Goal: Information Seeking & Learning: Check status

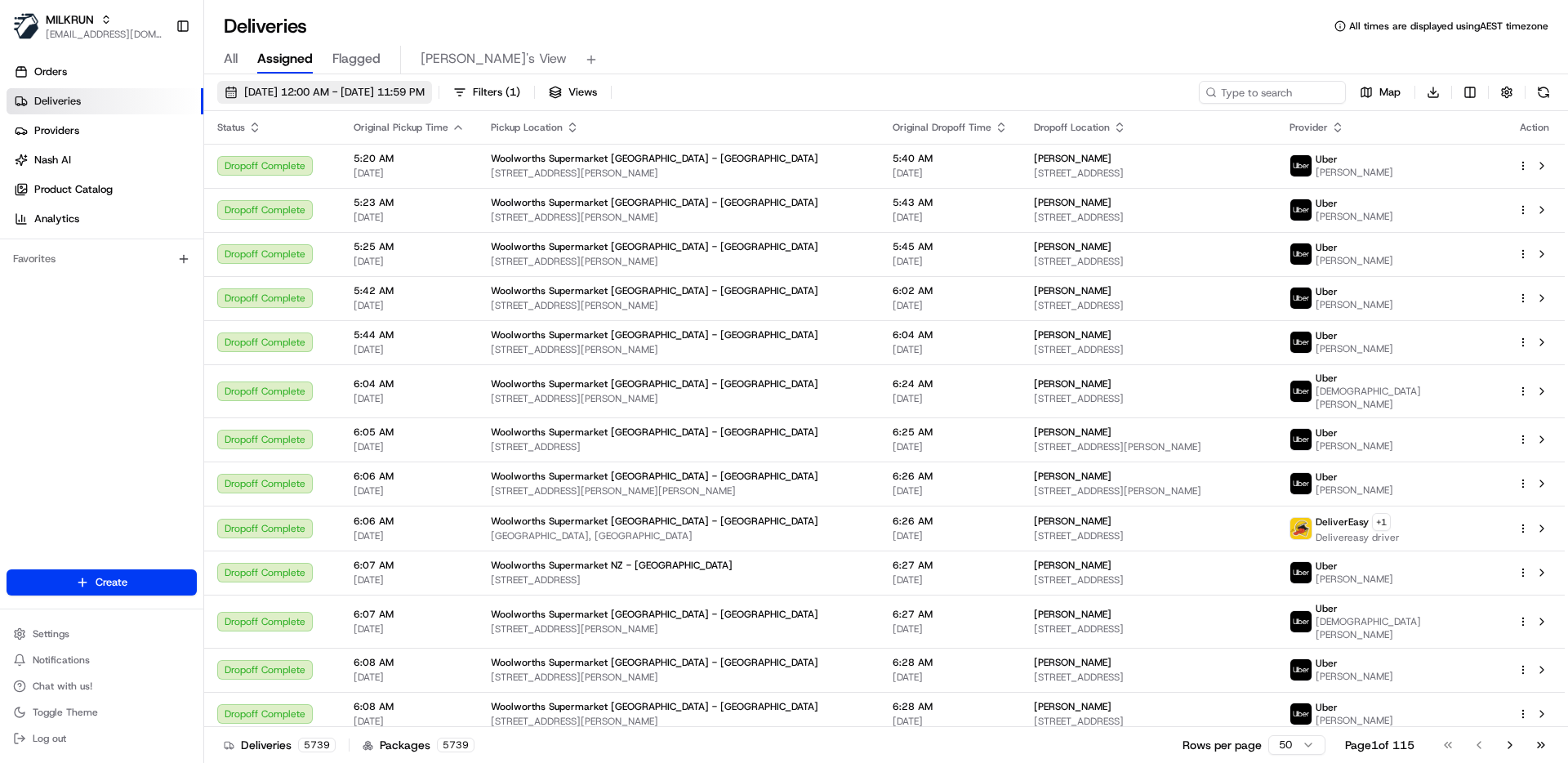
click at [425, 85] on span "21/08/2025 12:00 AM - 21/08/2025 11:59 PM" at bounding box center [334, 92] width 181 height 15
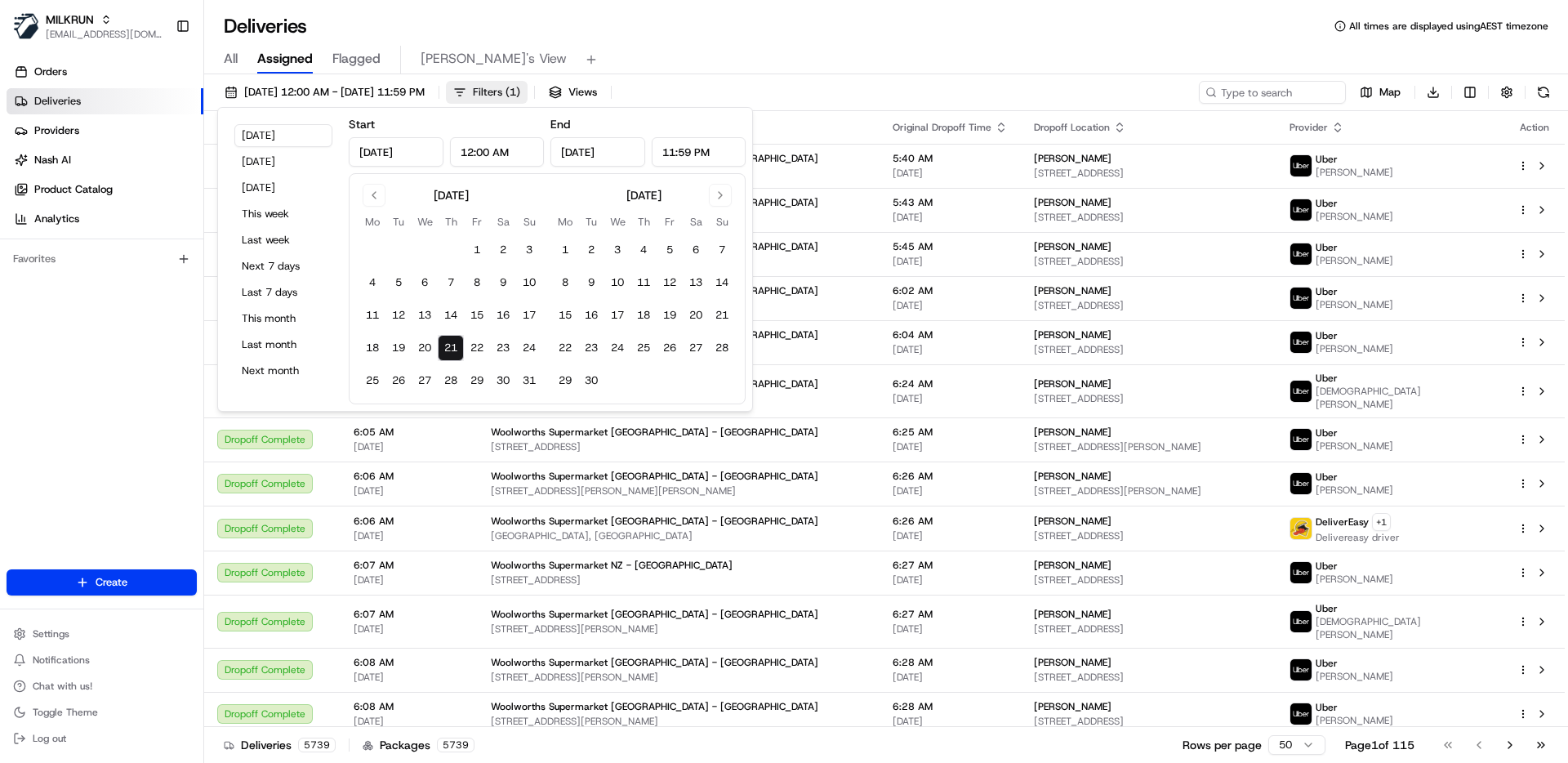
click at [520, 99] on span "Filters ( 1 )" at bounding box center [495, 92] width 47 height 15
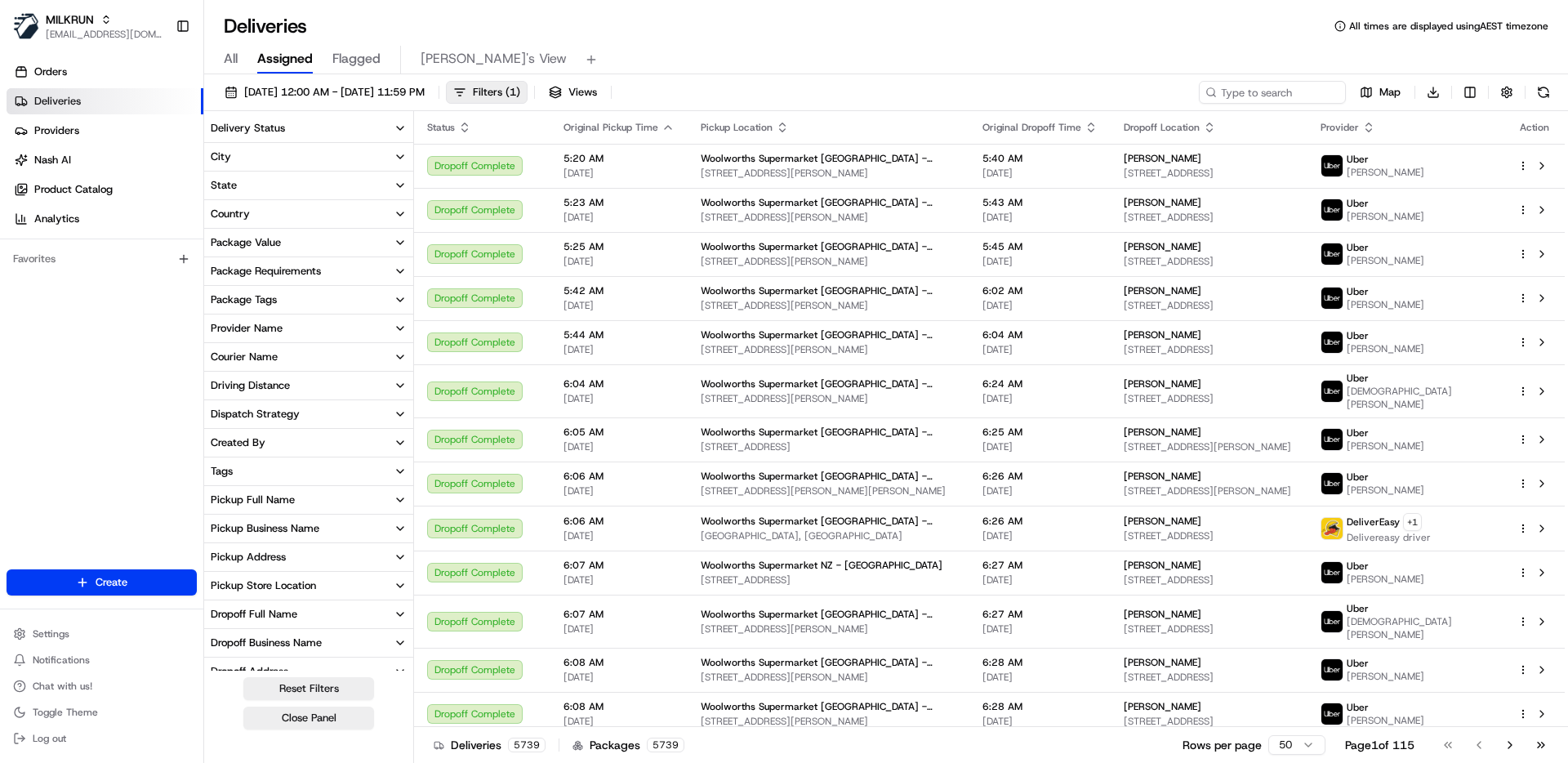
click at [267, 388] on div "Driving Distance" at bounding box center [251, 386] width 79 height 15
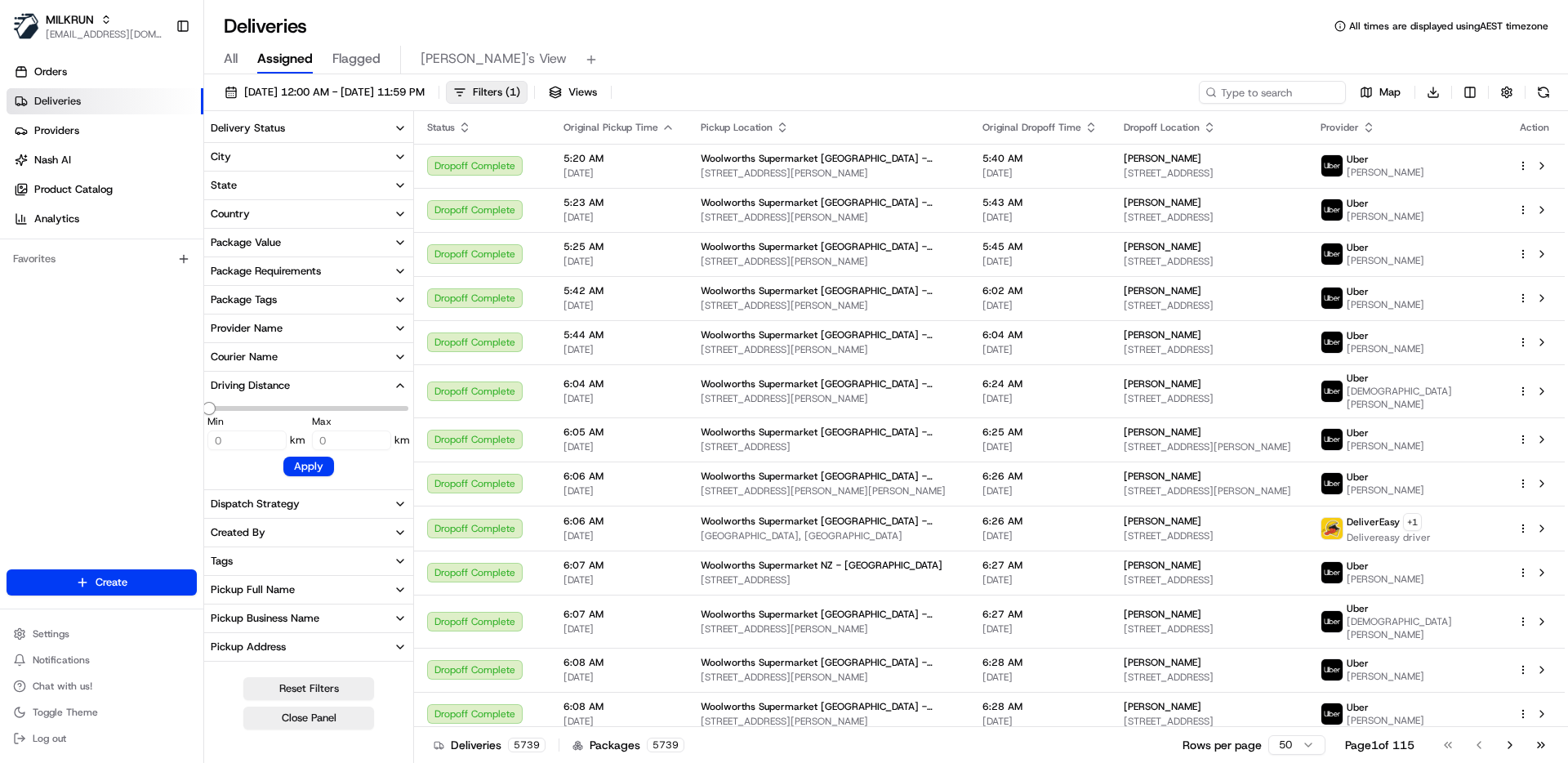
type input "18.665"
click at [242, 438] on input "0" at bounding box center [247, 440] width 79 height 20
type input "4.261"
click at [254, 415] on span "Minimum" at bounding box center [258, 408] width 13 height 13
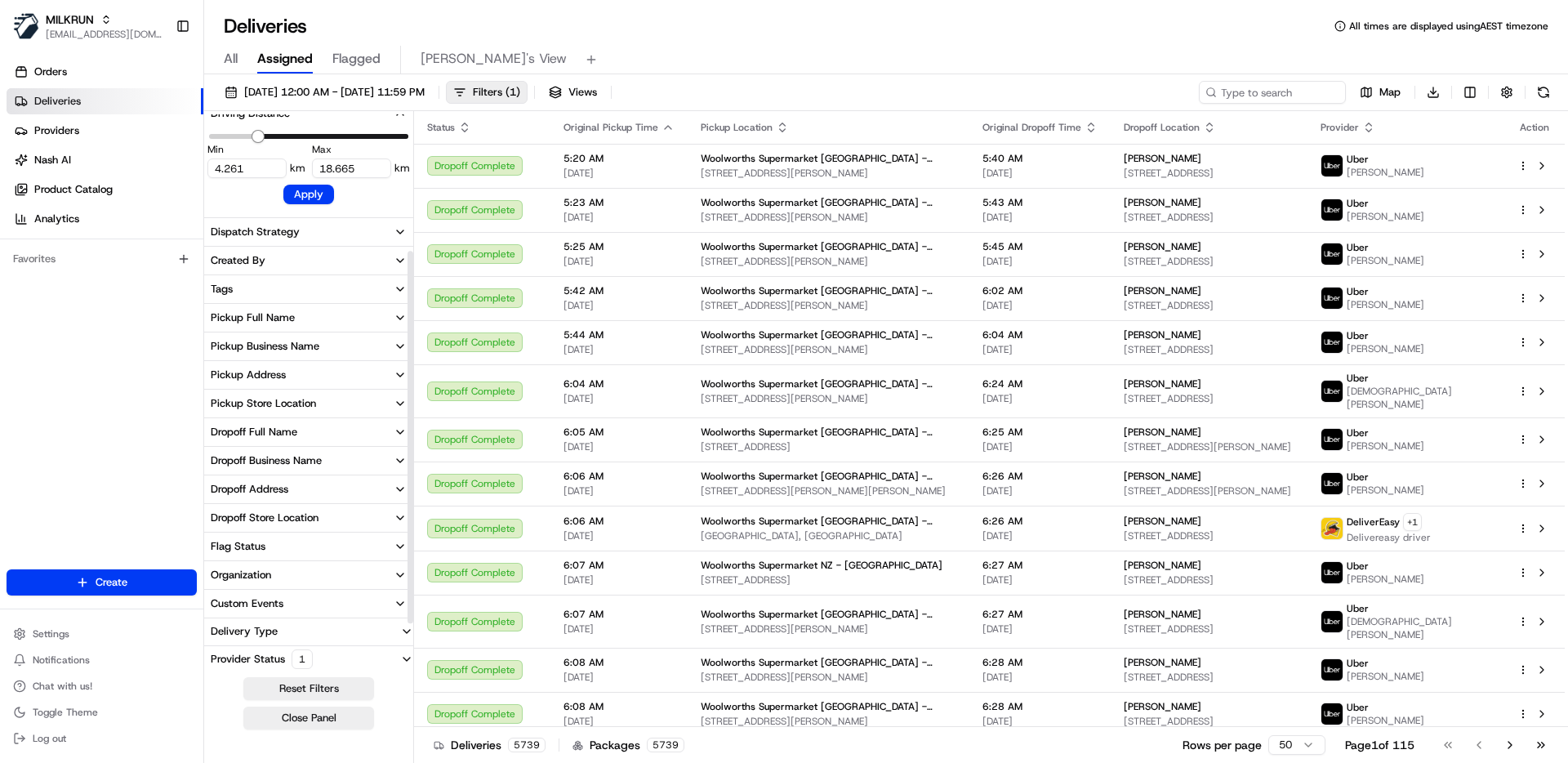
scroll to position [276, 0]
click at [240, 348] on div "Pickup Business Name" at bounding box center [265, 343] width 109 height 15
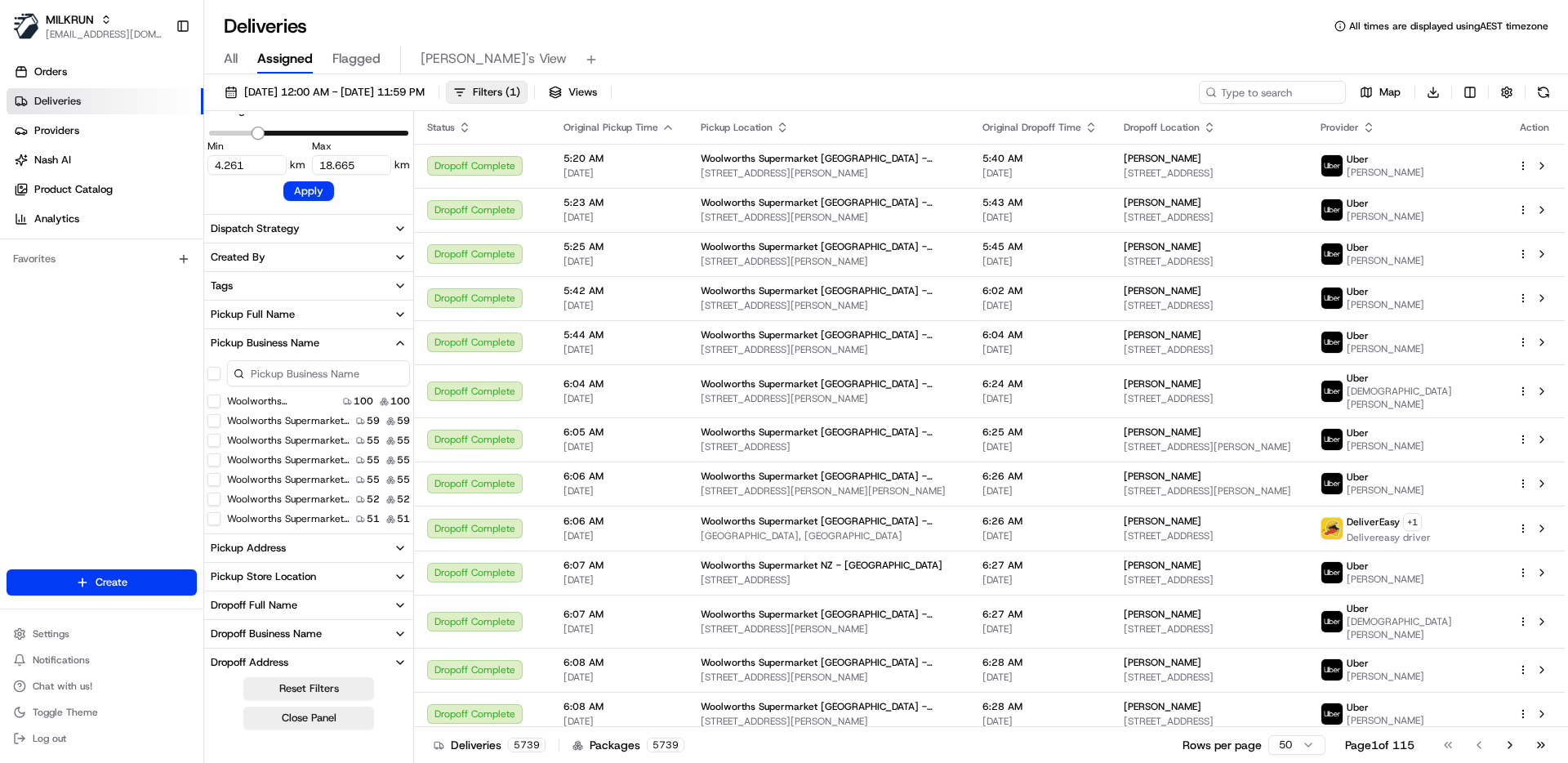
click at [314, 379] on input at bounding box center [318, 374] width 183 height 26
type input "npo"
type input "0"
type input "n"
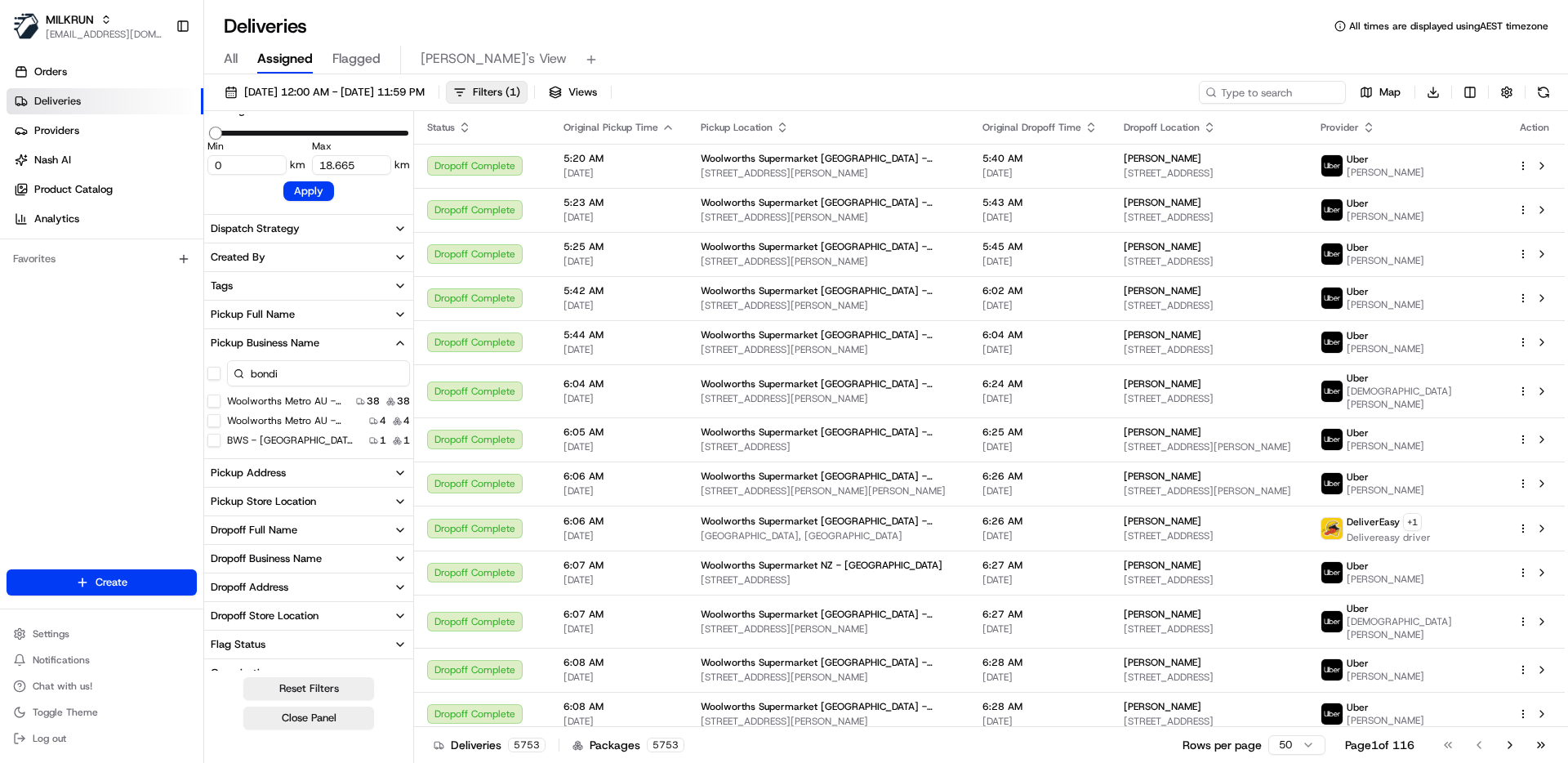
type input "bondi"
click at [297, 398] on label "Woolworths Metro AU - Bondi Beach CNV" at bounding box center [288, 401] width 123 height 13
click at [220, 398] on CNV "Woolworths Metro AU - Bondi Beach CNV" at bounding box center [214, 401] width 13 height 13
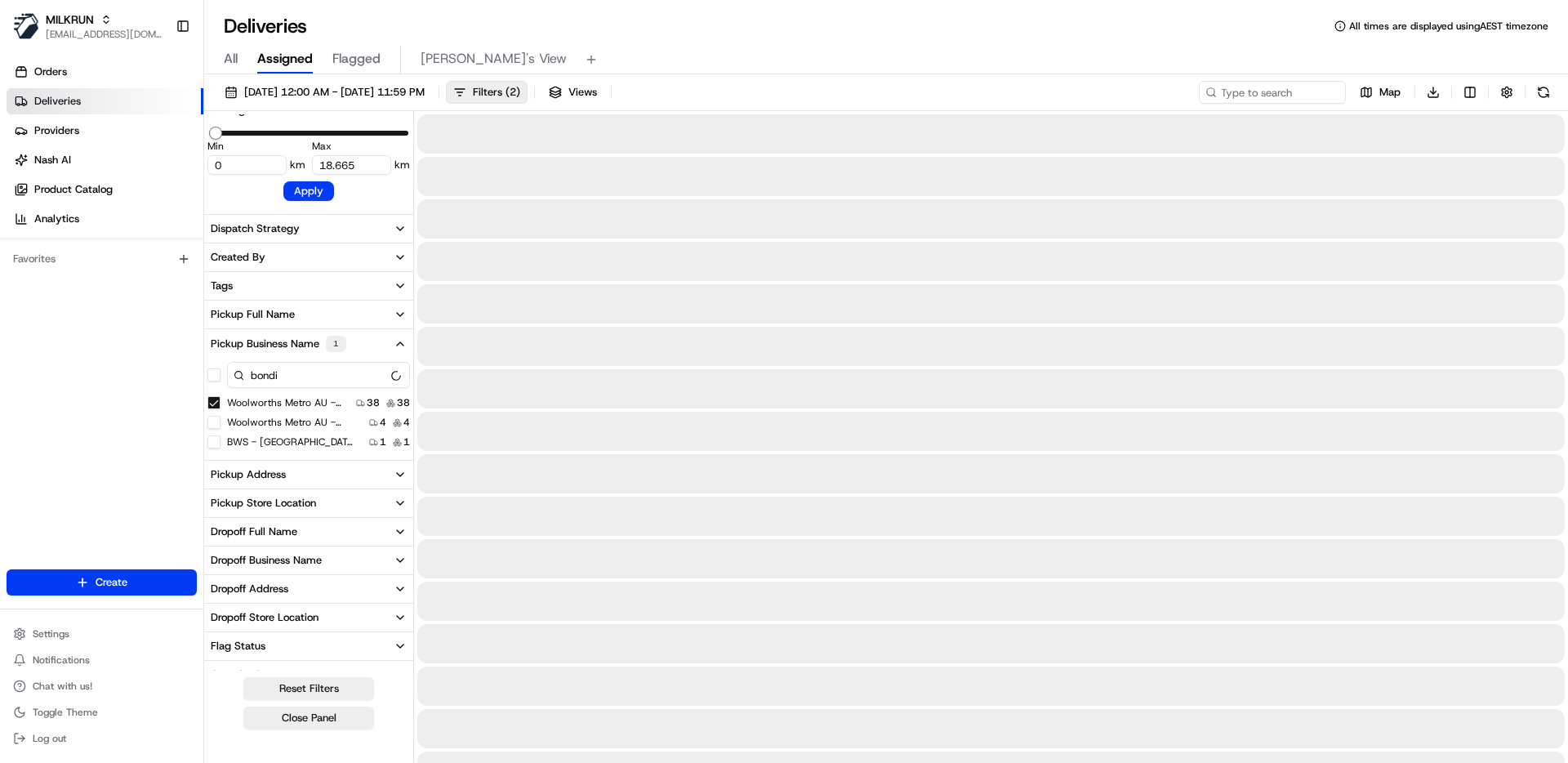
type input "5.742"
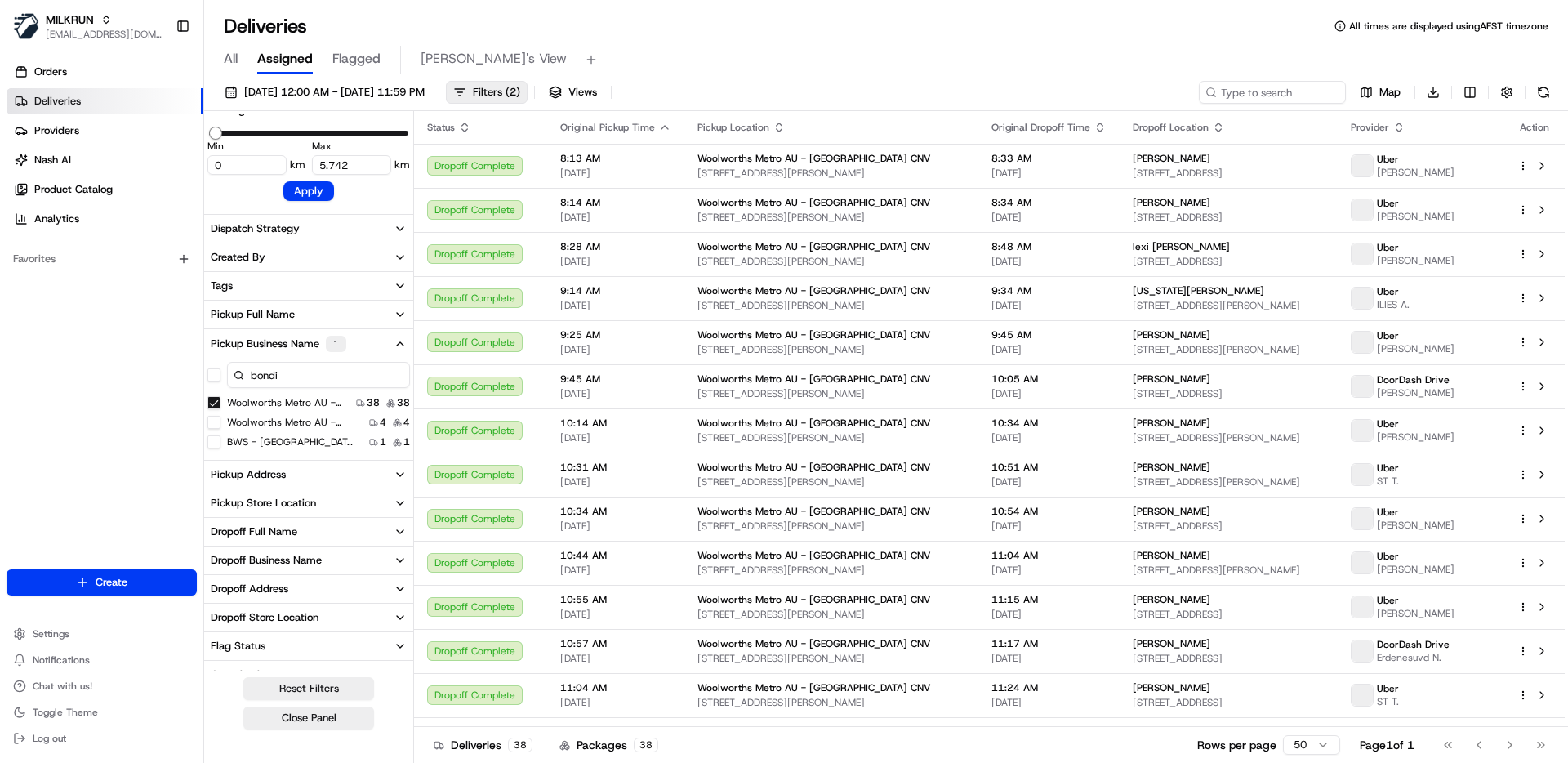
click at [158, 259] on div "Favorites" at bounding box center [101, 259] width 190 height 26
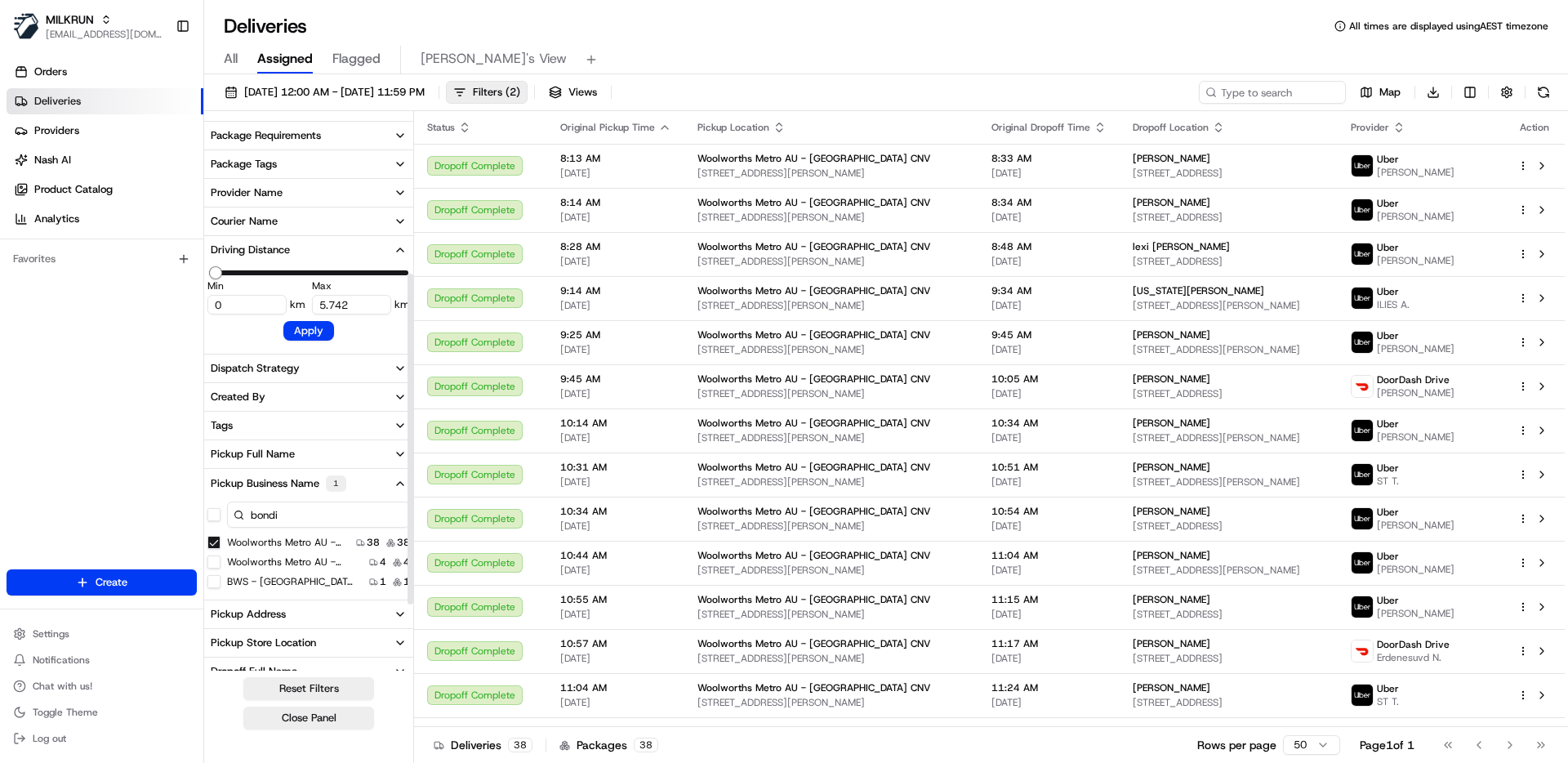
scroll to position [129, 0]
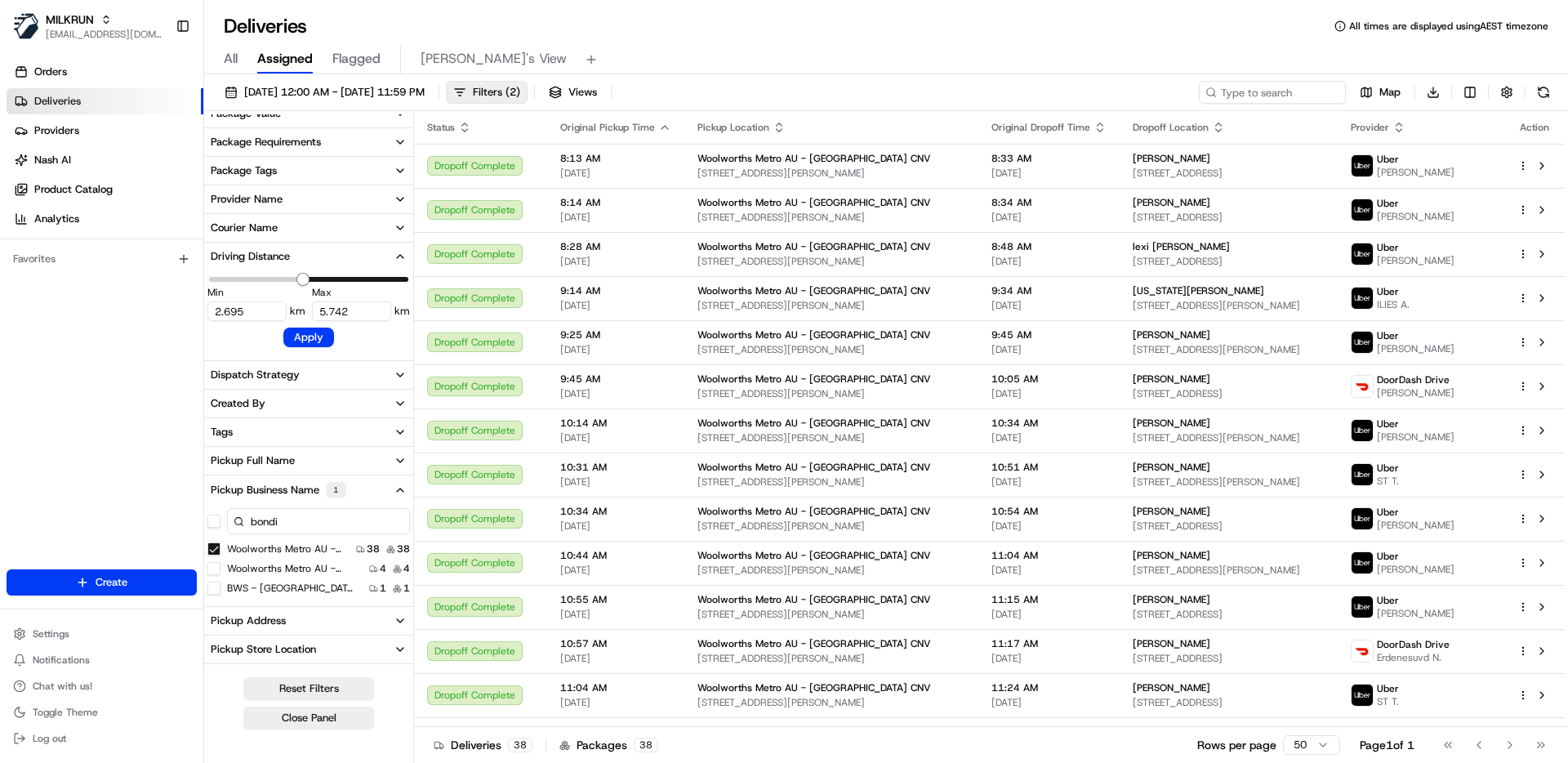
click at [302, 276] on span "Minimum" at bounding box center [303, 280] width 13 height 13
click at [308, 341] on button "Apply" at bounding box center [308, 337] width 50 height 20
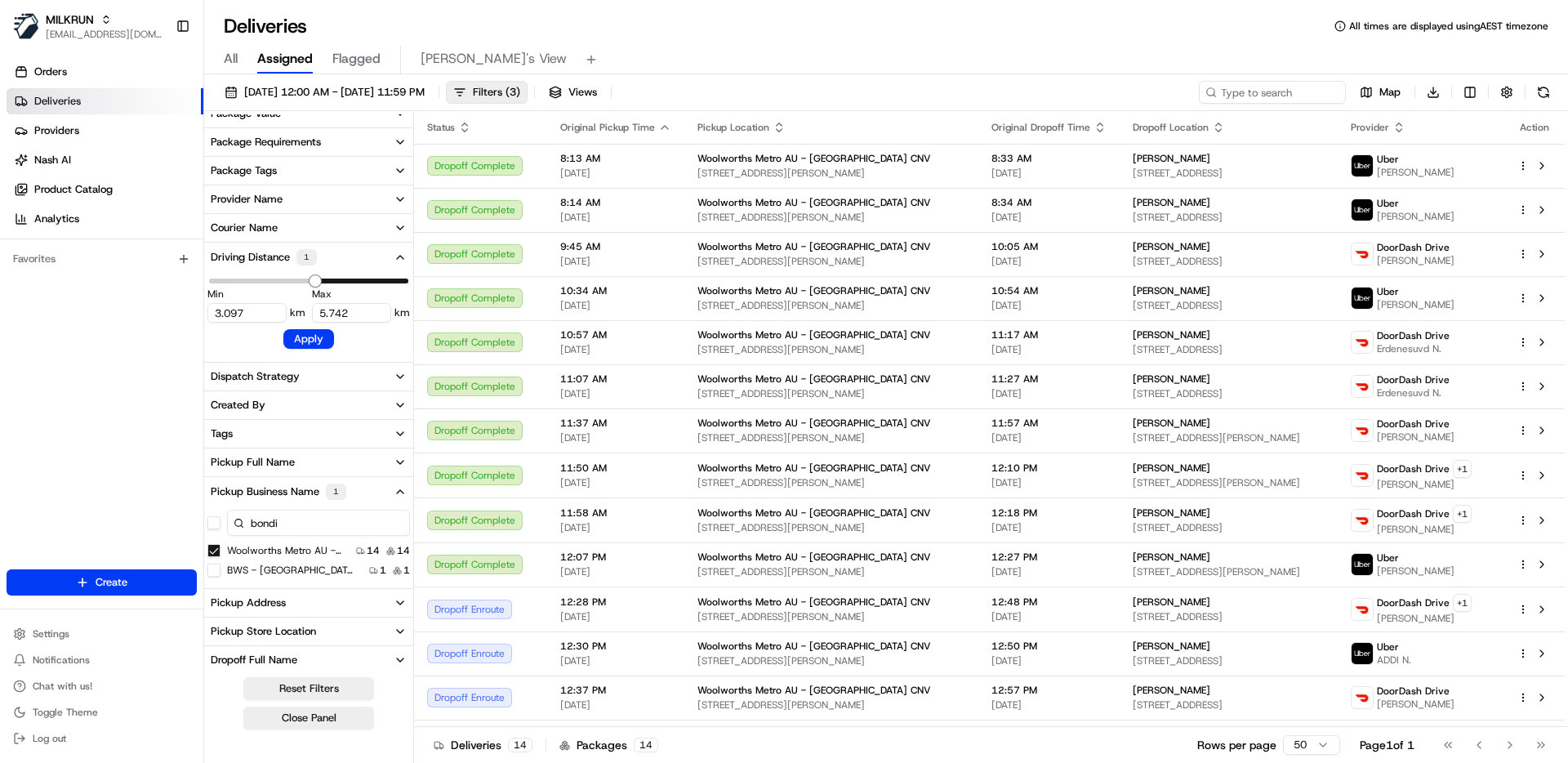
type input "3.115"
click at [317, 280] on span "Minimum" at bounding box center [317, 281] width 13 height 13
click at [320, 340] on button "Apply" at bounding box center [308, 339] width 50 height 20
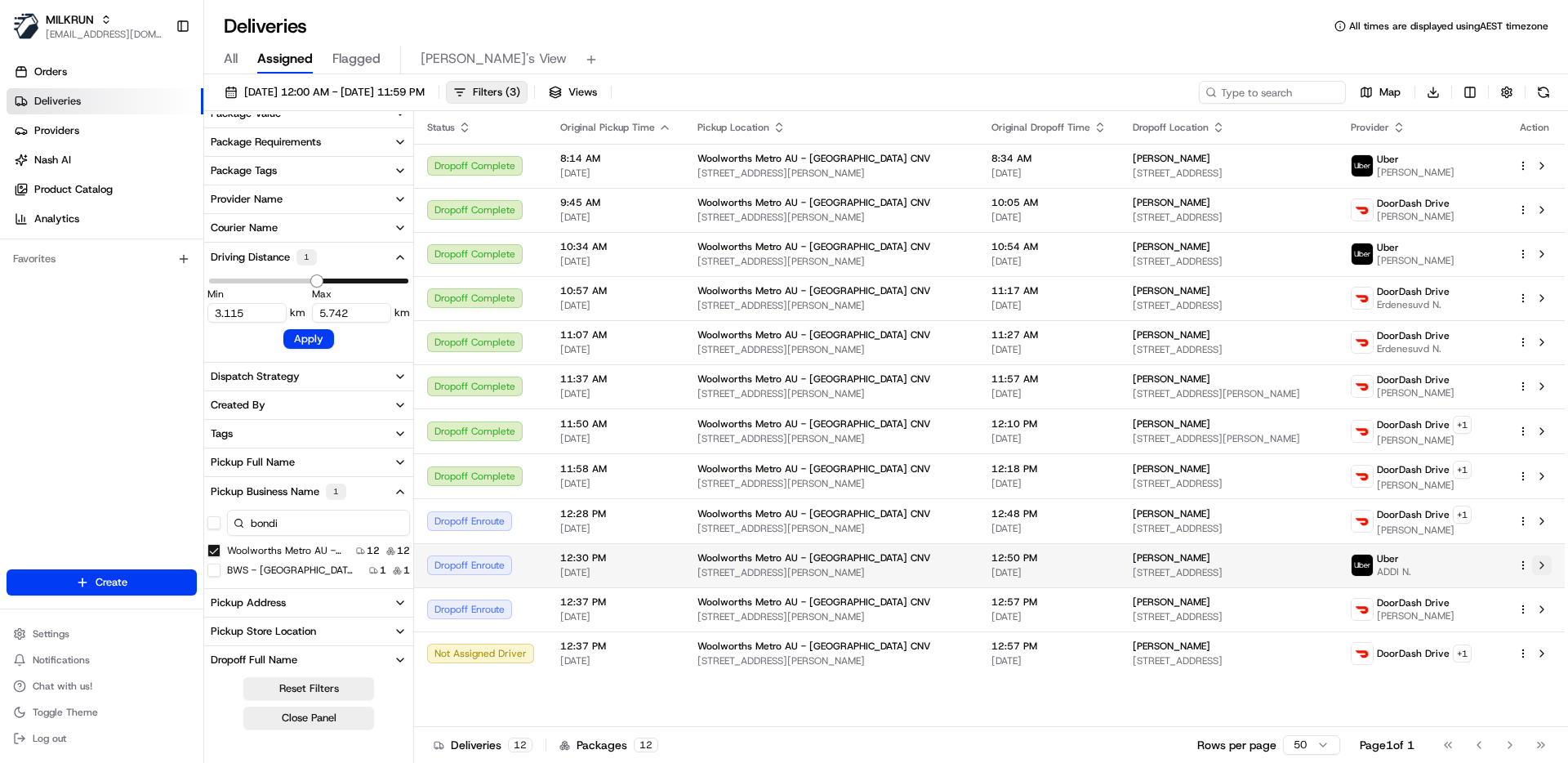
click at [1542, 565] on button at bounding box center [1542, 565] width 20 height 20
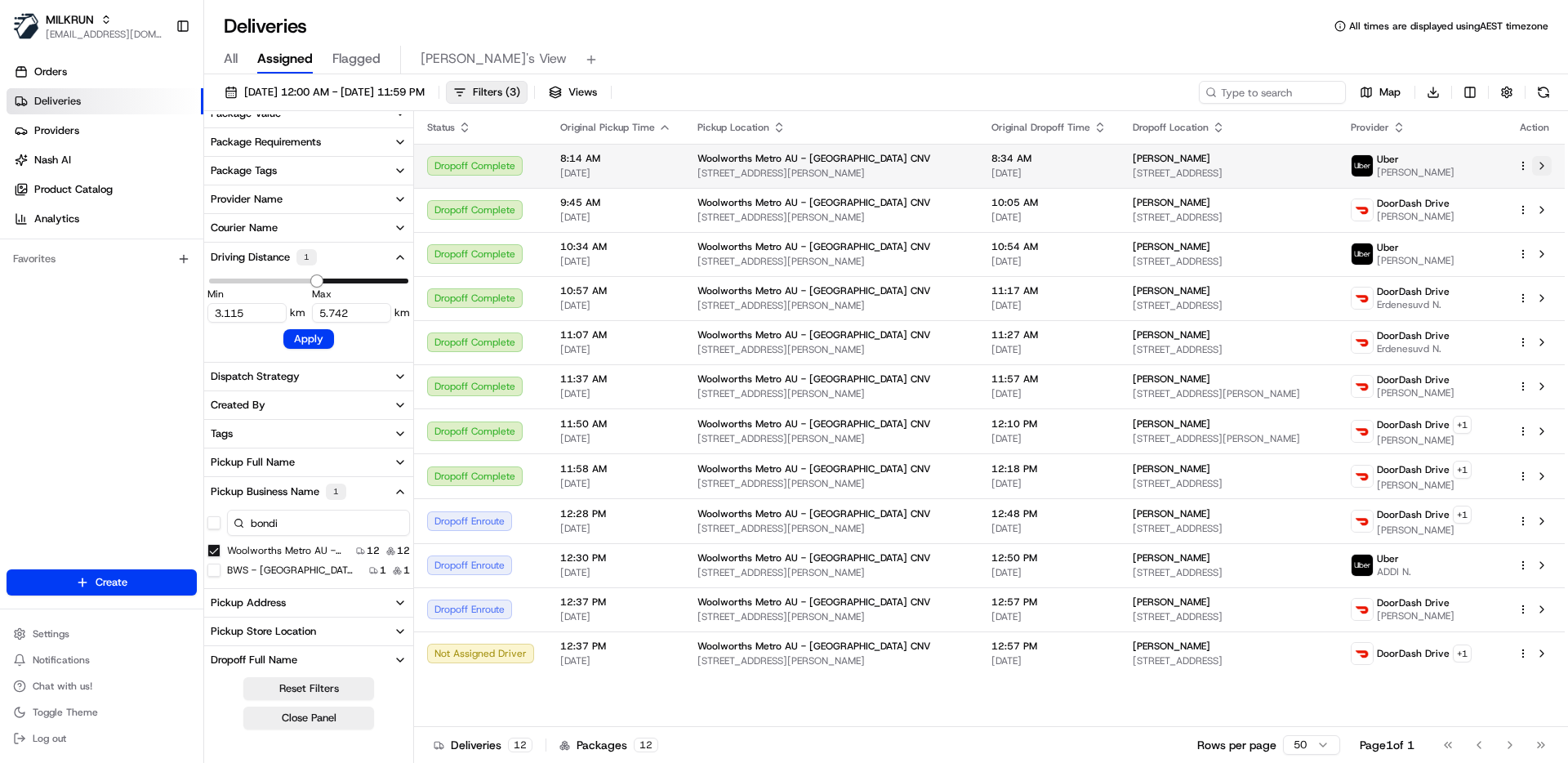
click at [1542, 163] on button at bounding box center [1542, 166] width 20 height 20
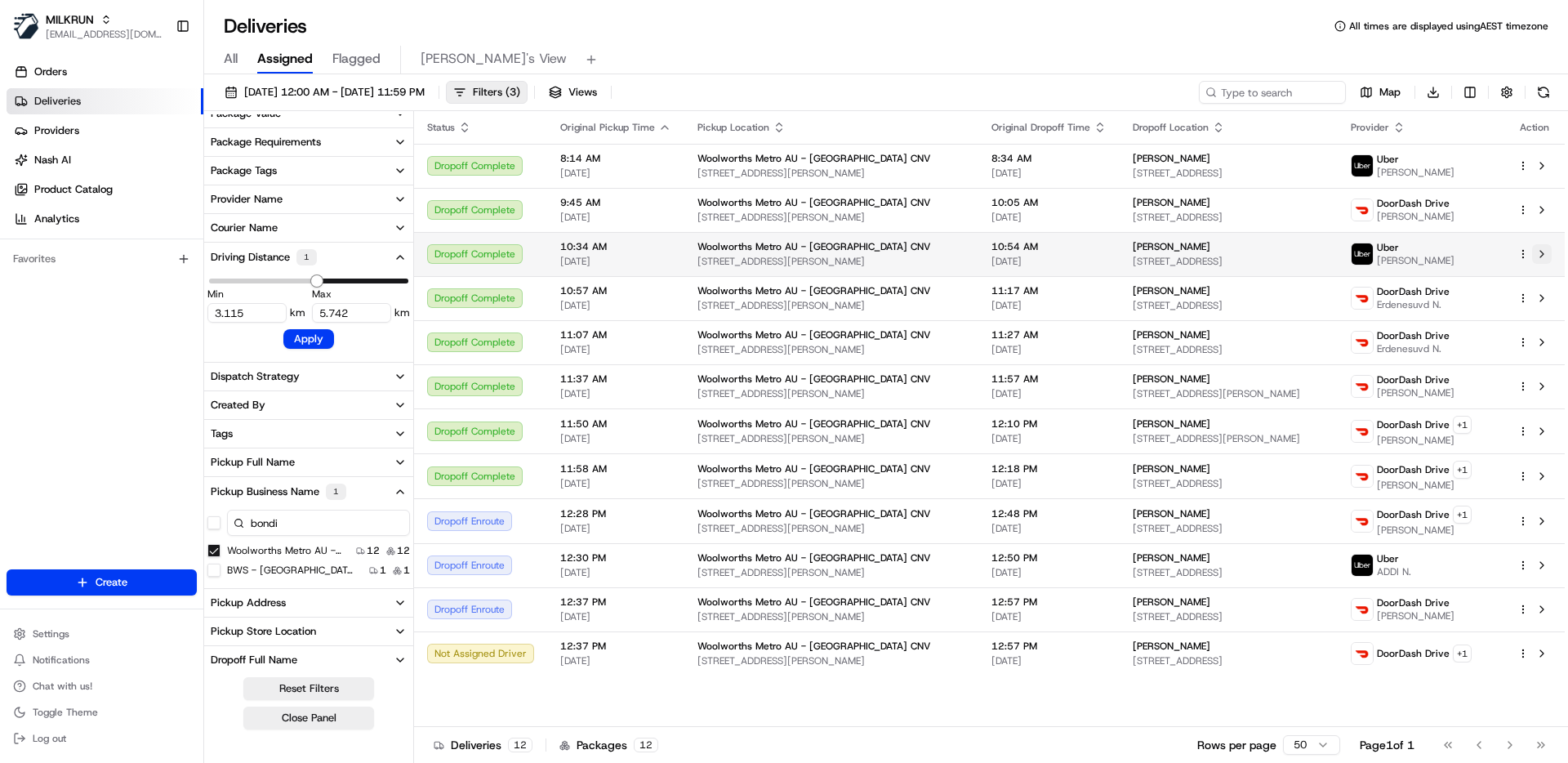
click at [1542, 256] on button at bounding box center [1542, 254] width 20 height 20
click at [988, 63] on div "All Assigned Flagged Mimi's View" at bounding box center [886, 59] width 1364 height 29
click at [673, 695] on div "Status Original Pickup Time Pickup Location Original Dropoff Time Dropoff Locat…" at bounding box center [988, 419] width 1150 height 616
click at [749, 36] on div "Deliveries All times are displayed using AEST timezone" at bounding box center [886, 26] width 1364 height 26
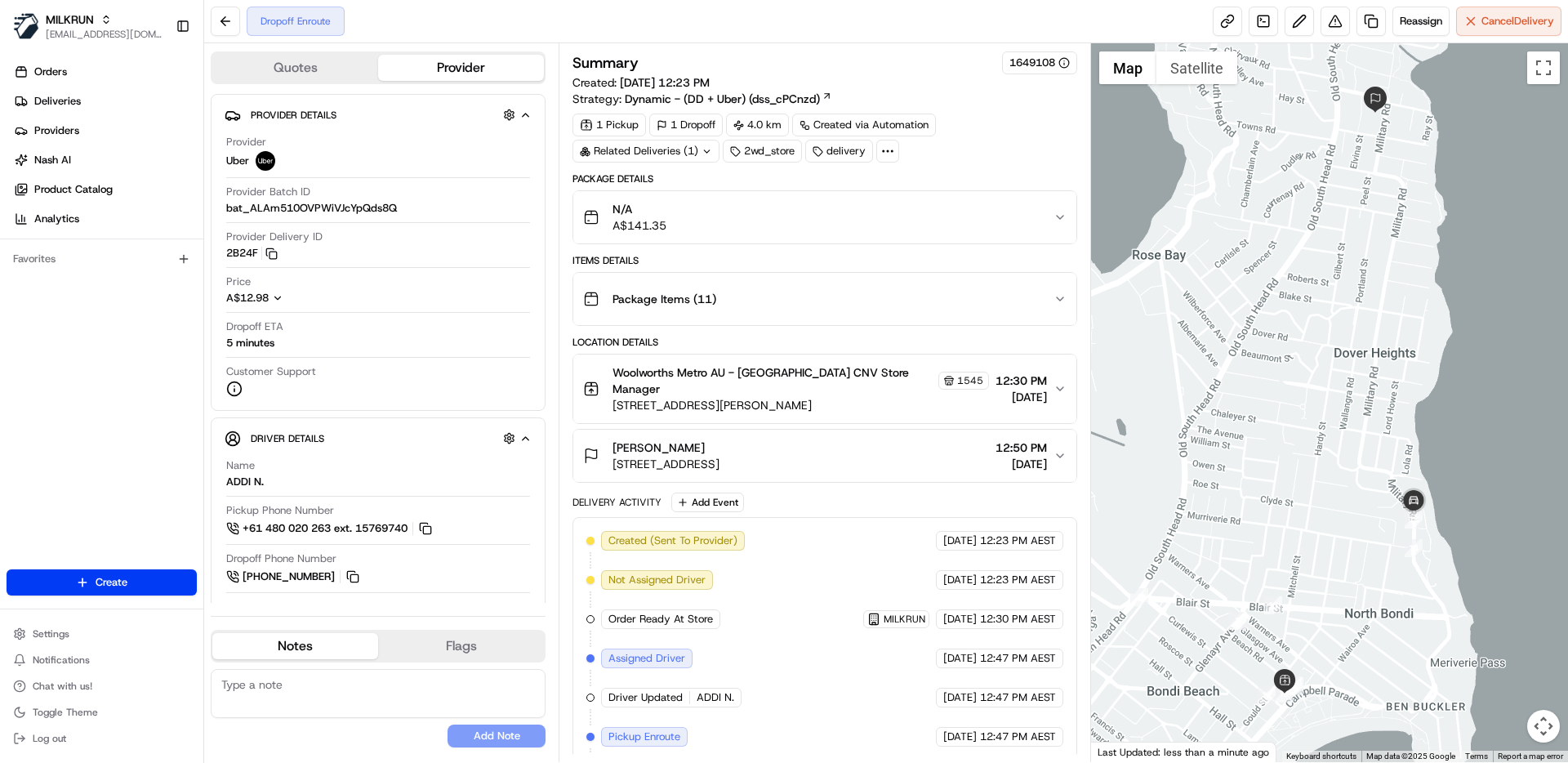
drag, startPoint x: 741, startPoint y: 127, endPoint x: 790, endPoint y: 121, distance: 49.4
click at [789, 121] on div "4.0 km" at bounding box center [757, 125] width 63 height 23
drag, startPoint x: 782, startPoint y: 126, endPoint x: 754, endPoint y: 126, distance: 28.0
click at [754, 126] on div "4.0 km" at bounding box center [757, 125] width 63 height 23
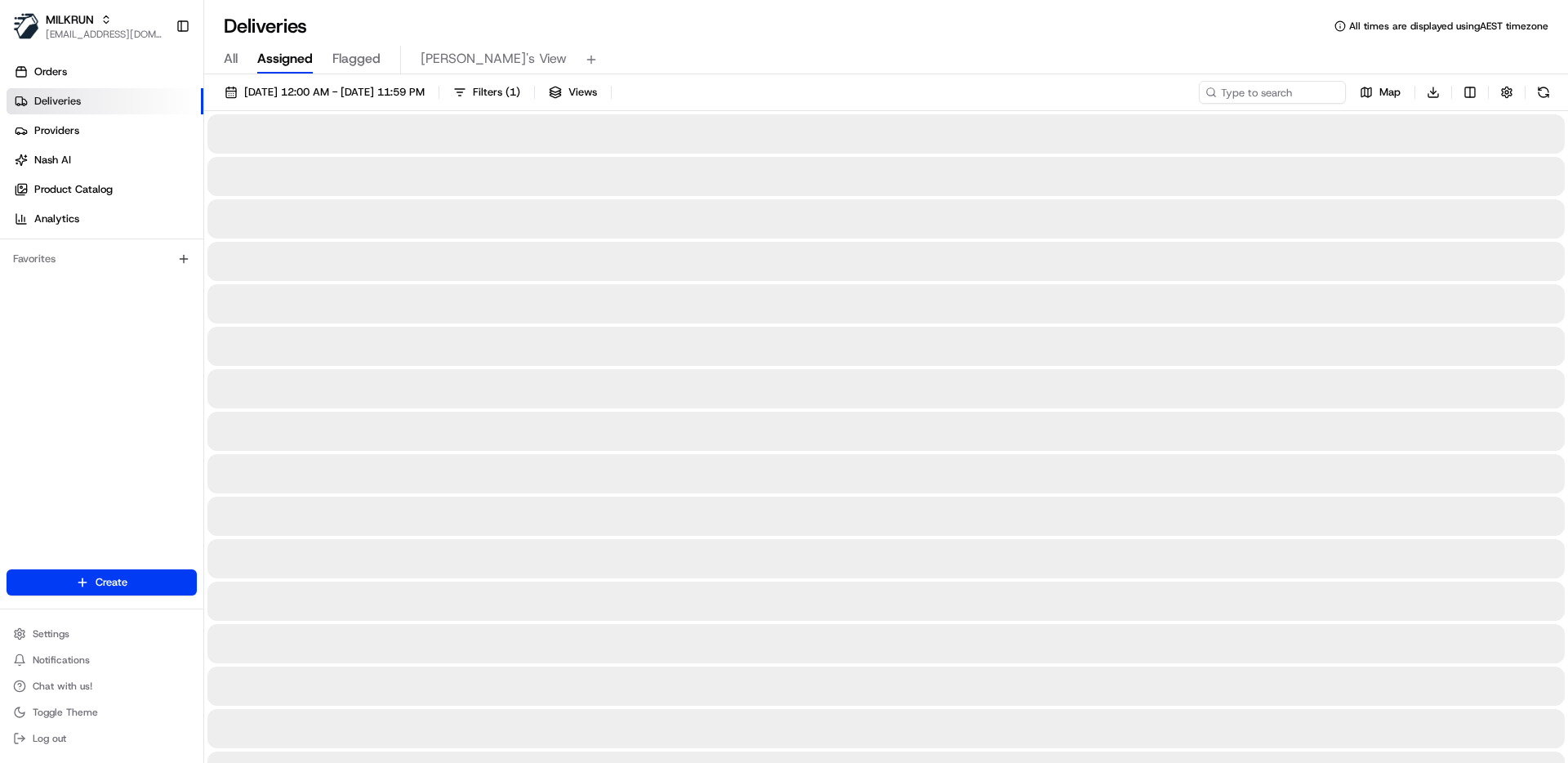
click at [882, 38] on div "Deliveries All times are displayed using AEST timezone" at bounding box center [886, 26] width 1364 height 26
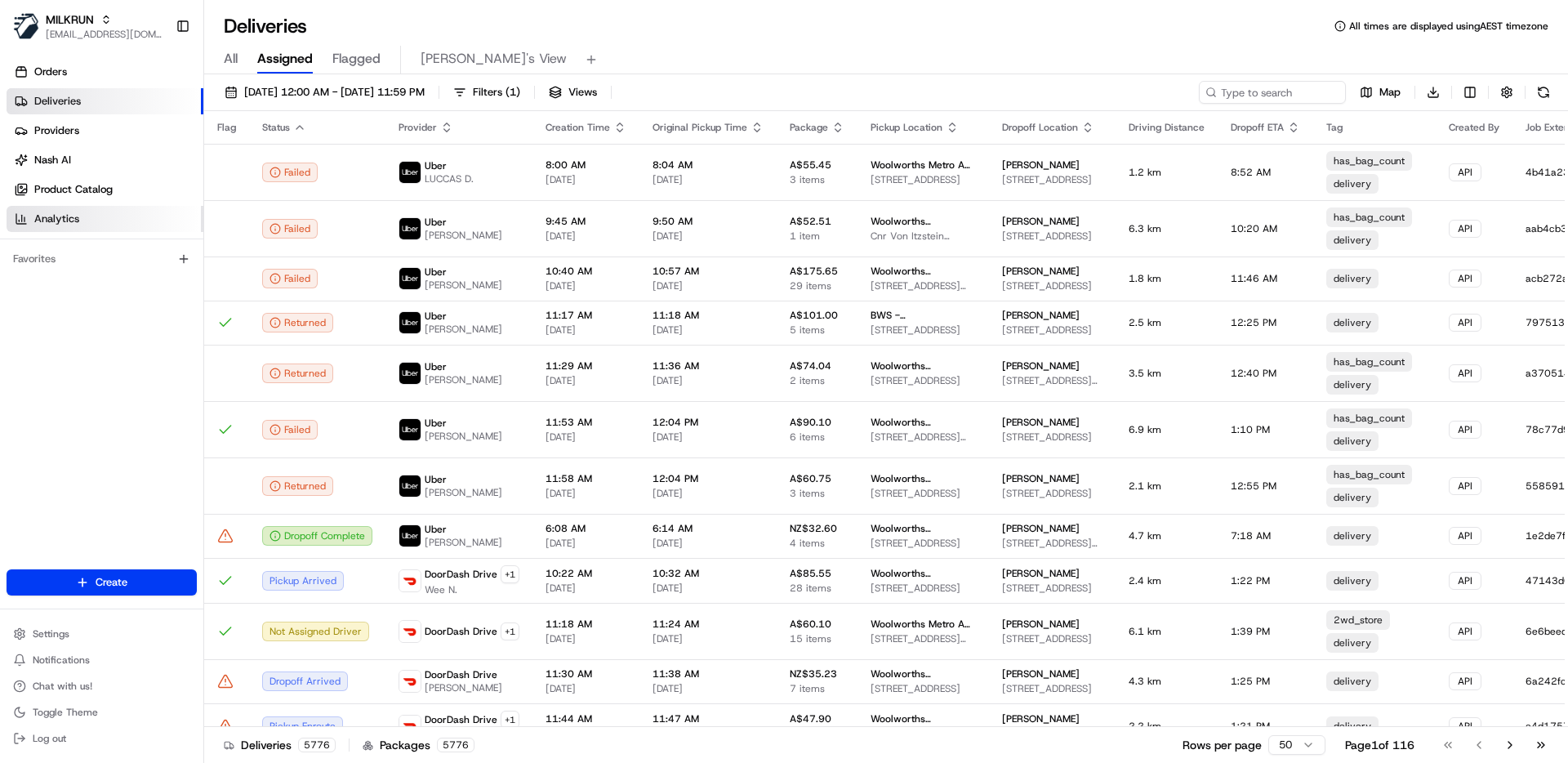
click at [90, 222] on link "Analytics" at bounding box center [105, 219] width 197 height 26
